Goal: Transaction & Acquisition: Purchase product/service

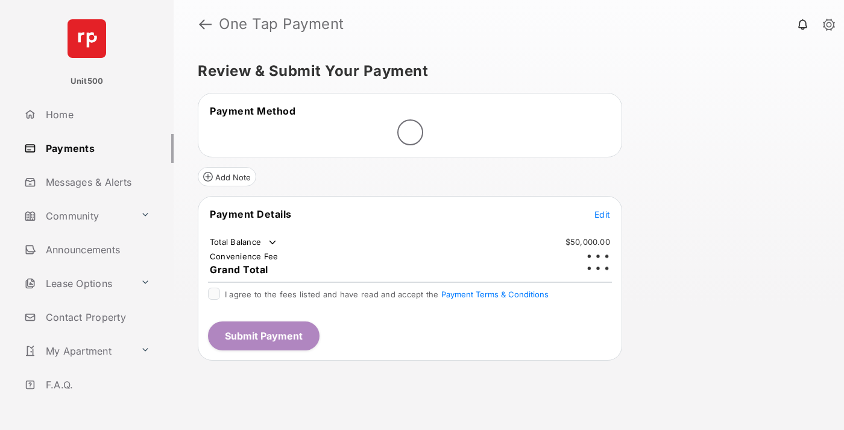
click at [602, 209] on span "Edit" at bounding box center [602, 214] width 16 height 10
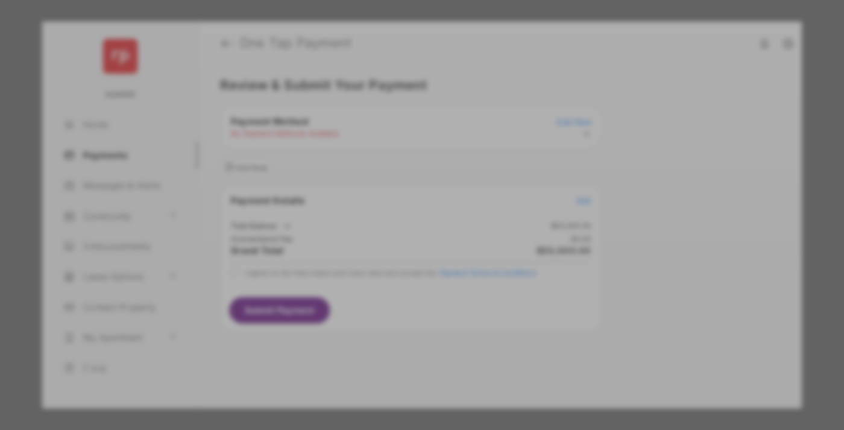
click at [400, 234] on div "Other Amount" at bounding box center [399, 242] width 195 height 20
type input "****"
click at [381, 319] on button "Save" at bounding box center [381, 318] width 60 height 29
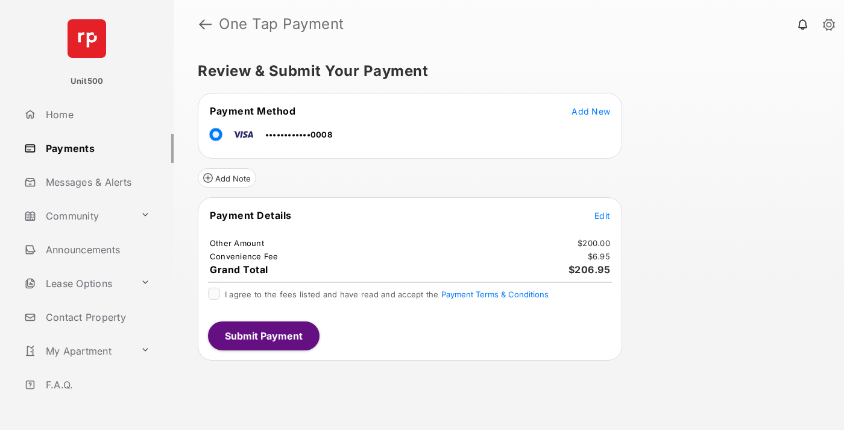
click at [602, 215] on span "Edit" at bounding box center [602, 215] width 16 height 10
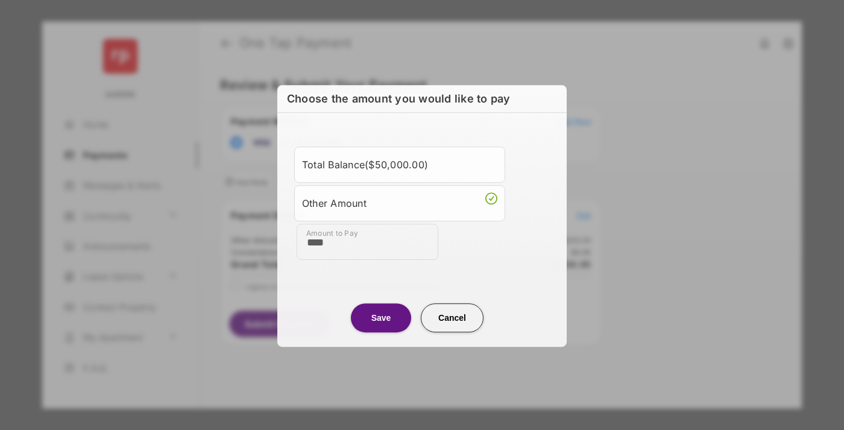
click at [381, 316] on button "Save" at bounding box center [381, 317] width 60 height 29
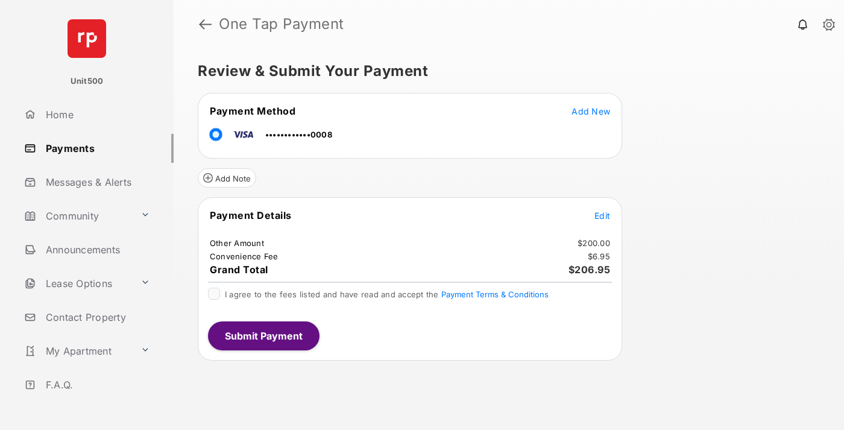
click at [263, 335] on button "Submit Payment" at bounding box center [264, 335] width 112 height 29
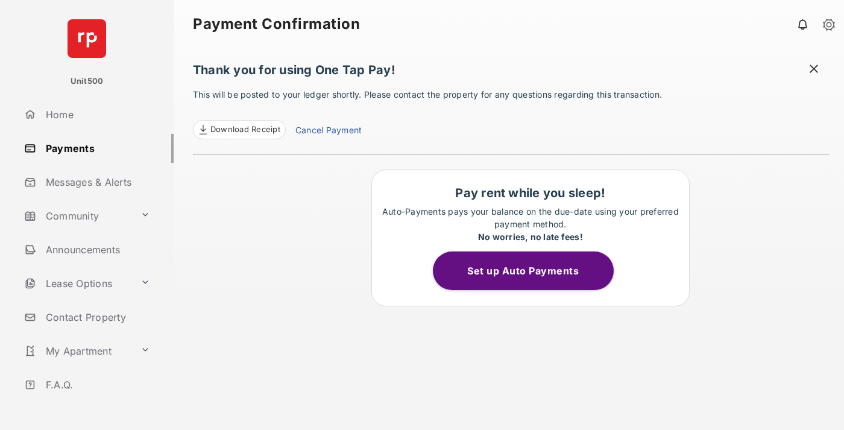
click at [814, 70] on span at bounding box center [814, 70] width 12 height 15
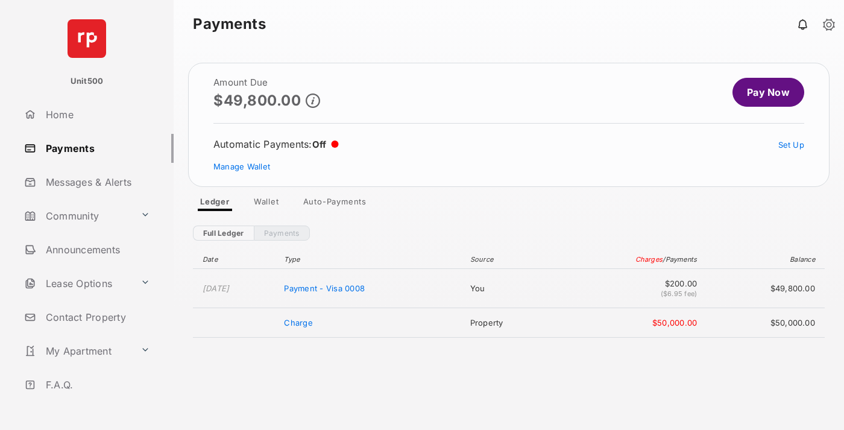
click at [242, 166] on link "Manage Wallet" at bounding box center [241, 167] width 57 height 10
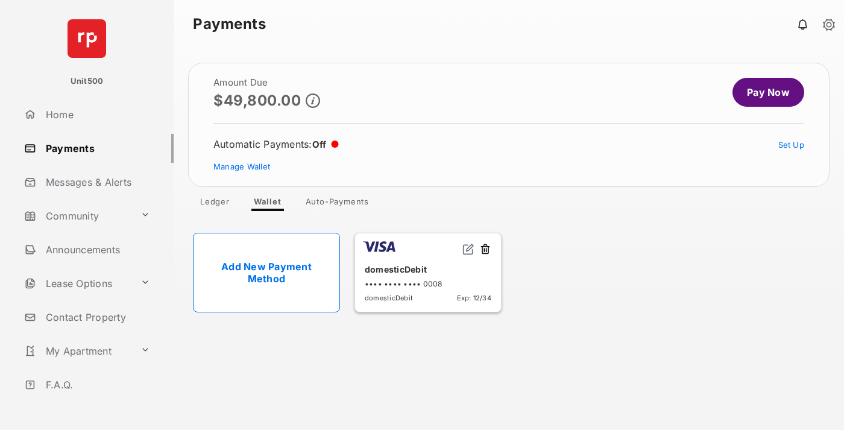
click at [485, 250] on button at bounding box center [485, 250] width 12 height 14
